Goal: Task Accomplishment & Management: Use online tool/utility

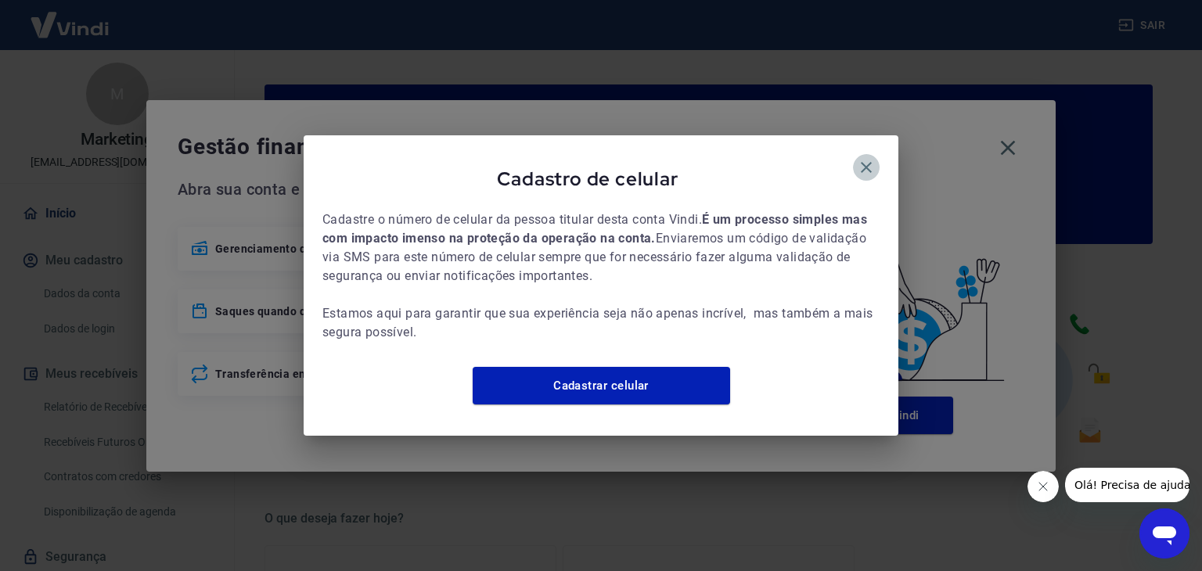
click at [863, 158] on icon "button" at bounding box center [866, 167] width 19 height 19
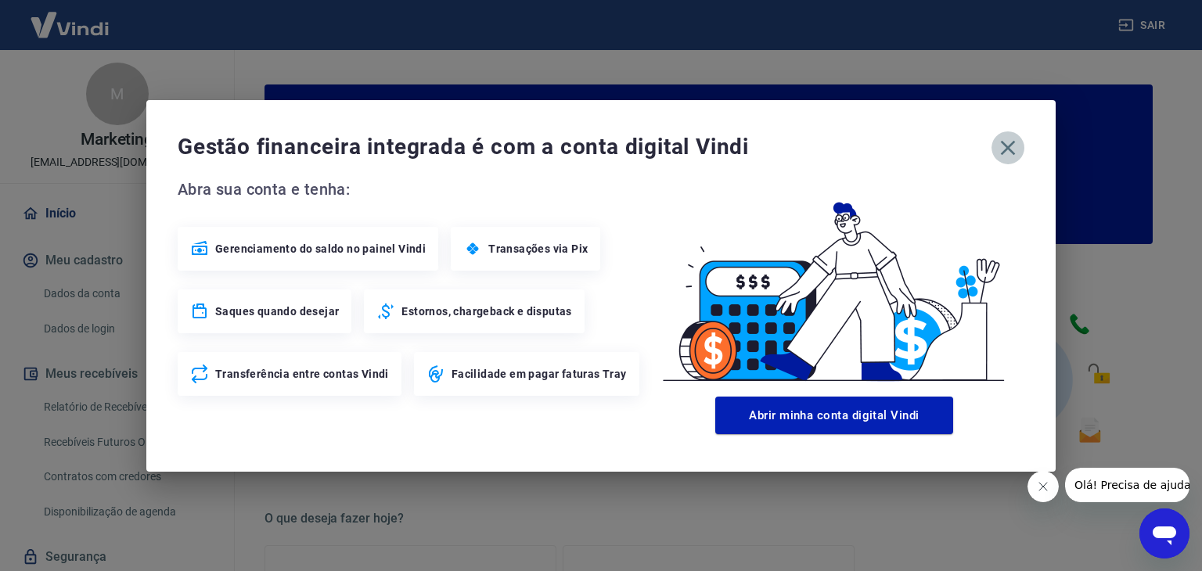
click at [1007, 150] on icon "button" at bounding box center [1007, 147] width 25 height 25
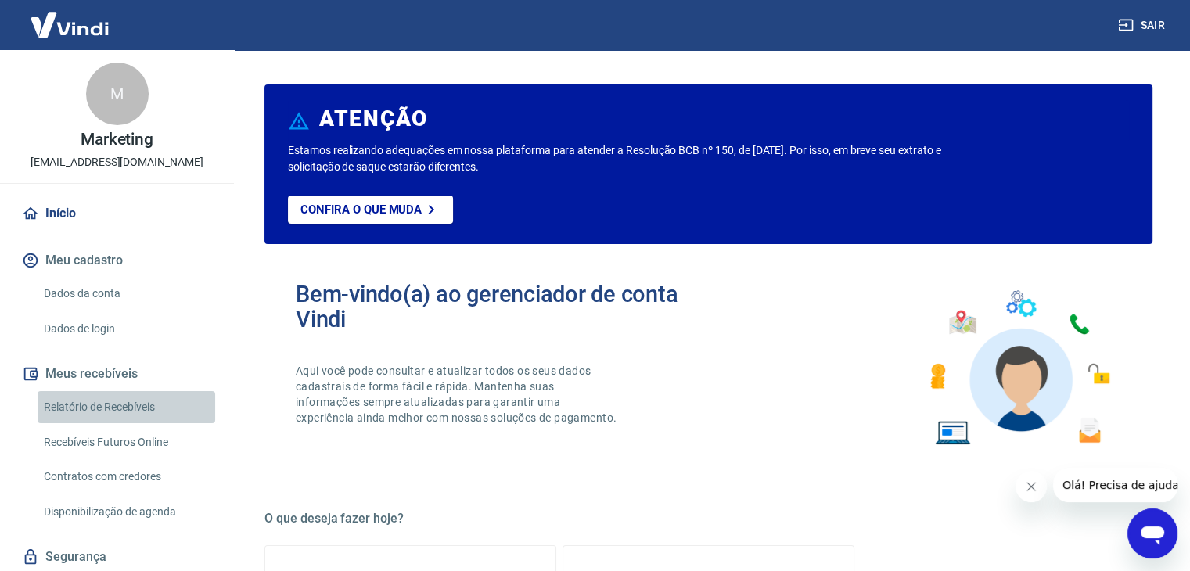
click at [138, 410] on link "Relatório de Recebíveis" at bounding box center [127, 407] width 178 height 32
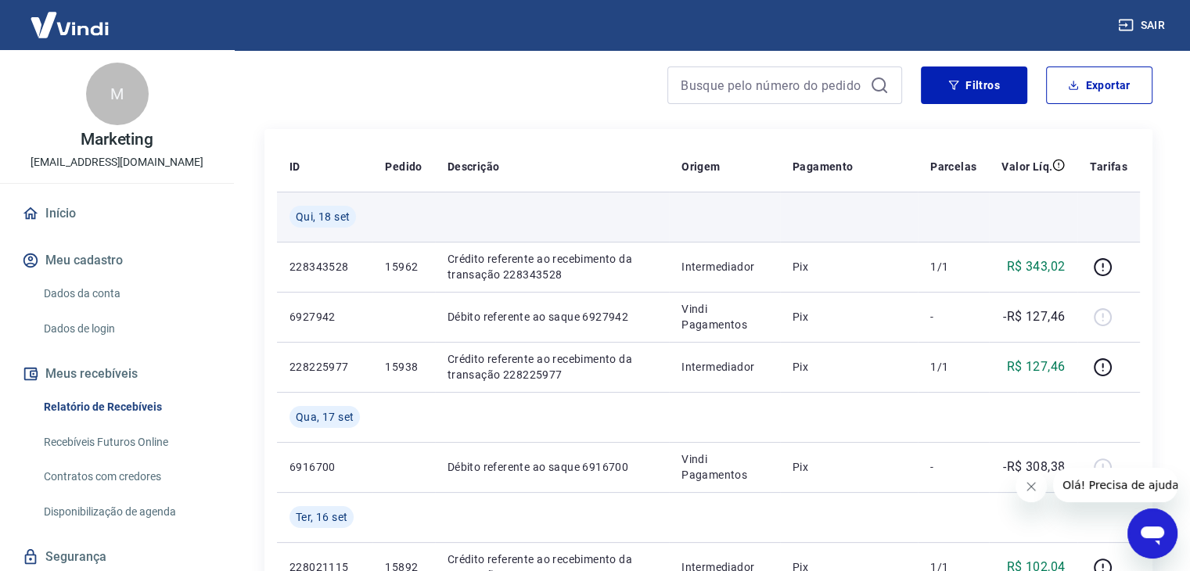
scroll to position [156, 0]
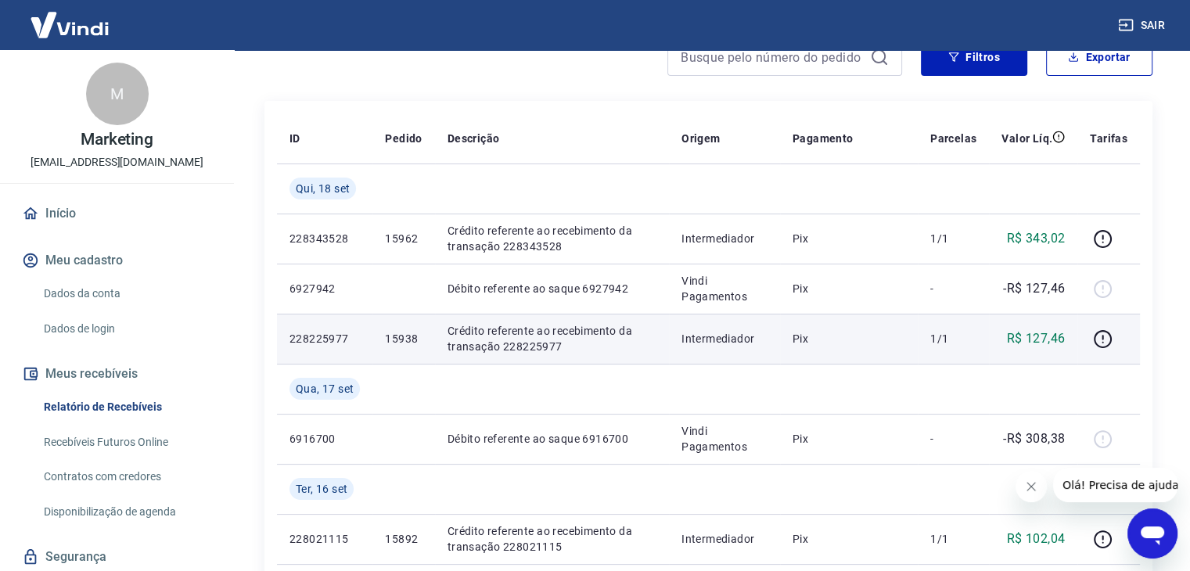
click at [400, 339] on p "15938" at bounding box center [403, 339] width 37 height 16
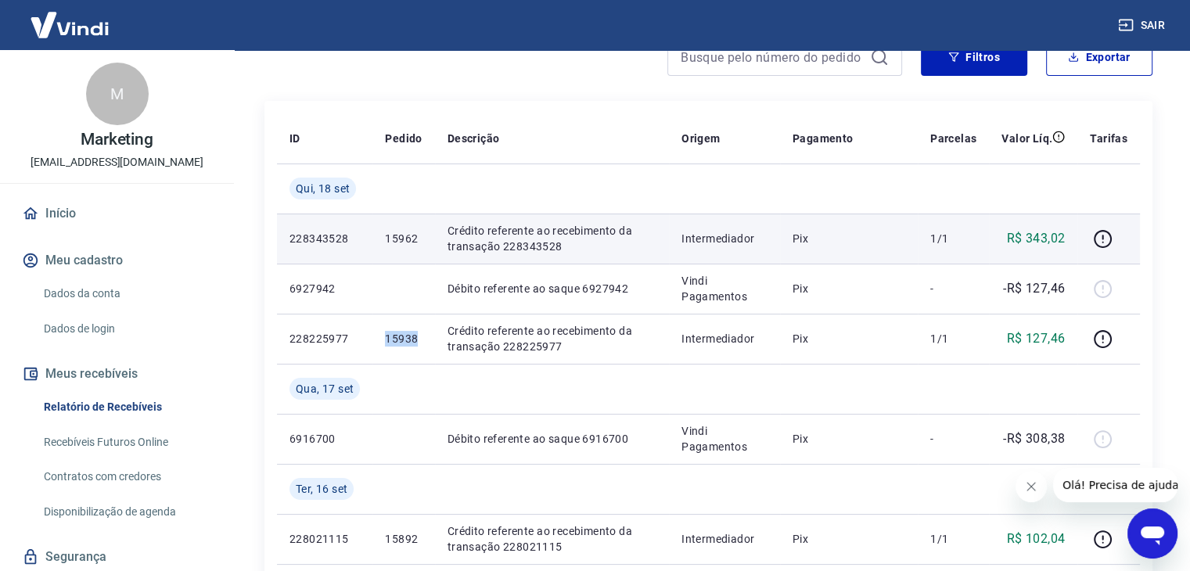
copy p "15938"
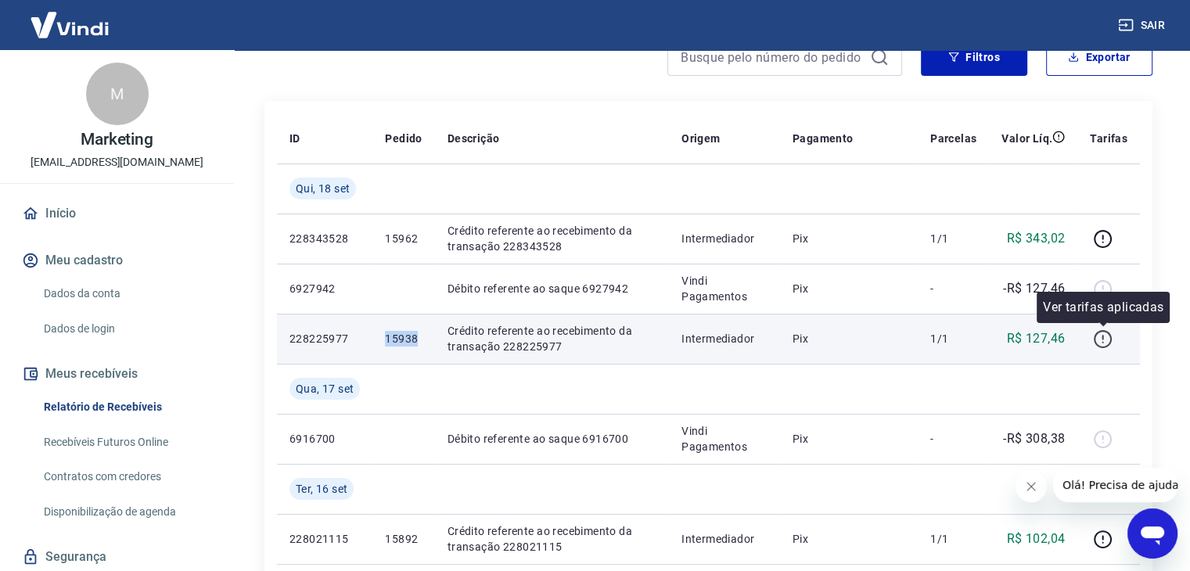
click at [1095, 336] on icon "button" at bounding box center [1103, 339] width 18 height 18
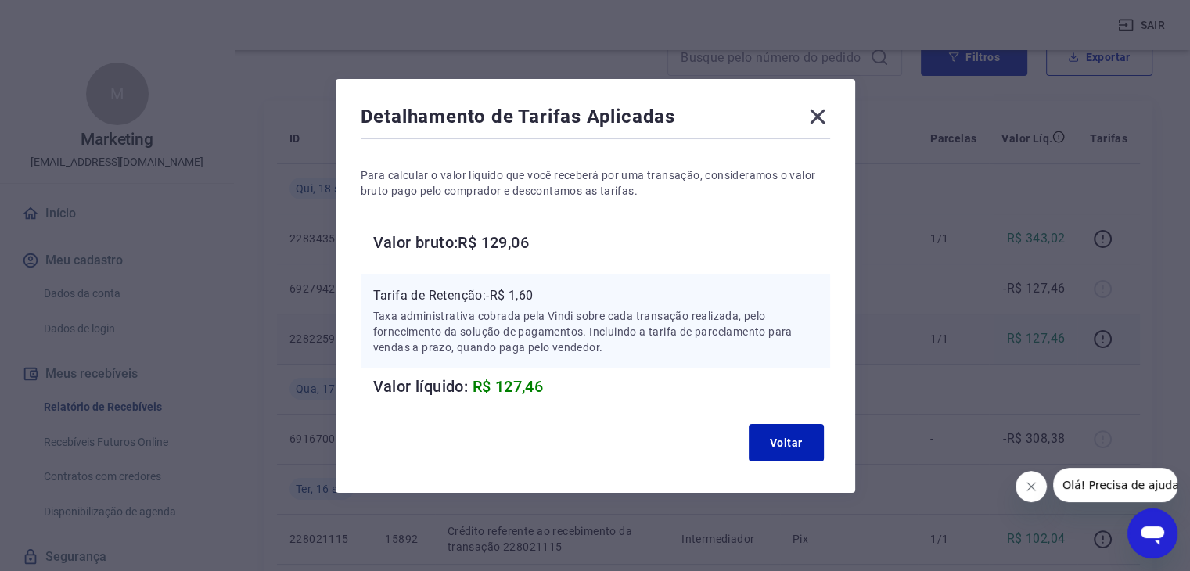
click at [823, 113] on icon at bounding box center [817, 116] width 25 height 25
